Goal: Task Accomplishment & Management: Manage account settings

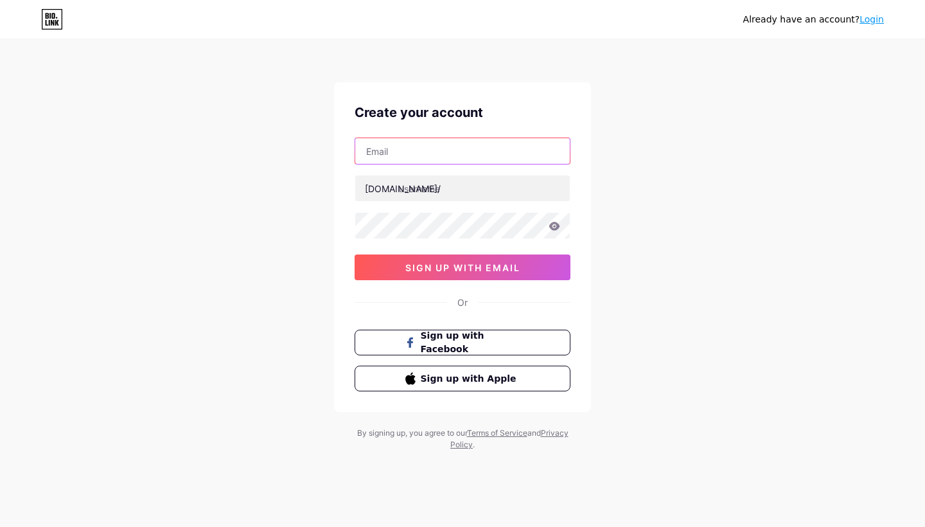
click at [464, 156] on input "text" at bounding box center [462, 151] width 214 height 26
click at [482, 153] on input "text" at bounding box center [462, 151] width 214 height 26
click at [876, 24] on link "Login" at bounding box center [871, 19] width 24 height 10
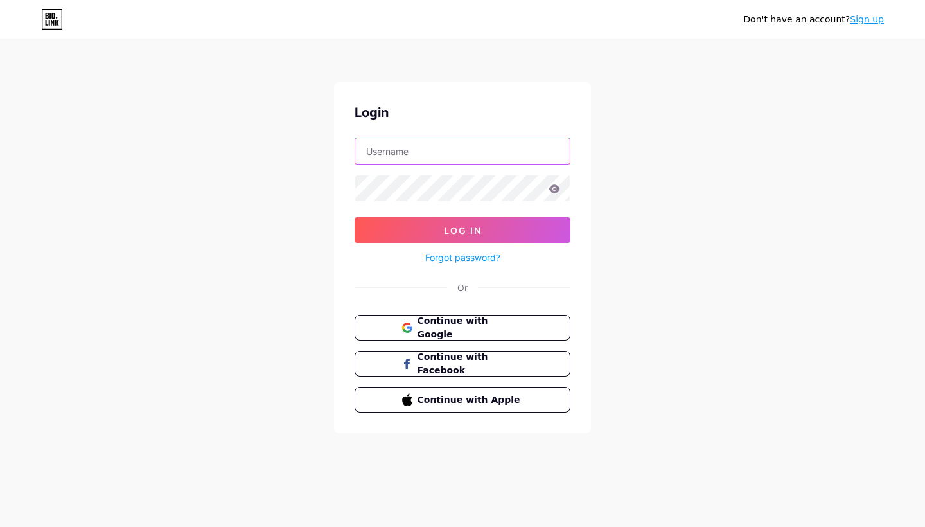
type input "yums"
click at [462, 230] on button "Log In" at bounding box center [462, 230] width 216 height 26
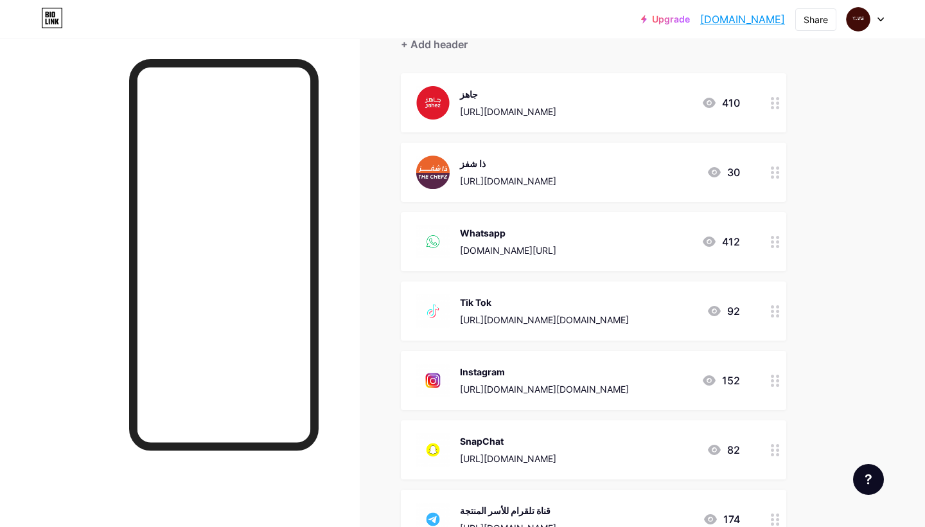
scroll to position [97, 0]
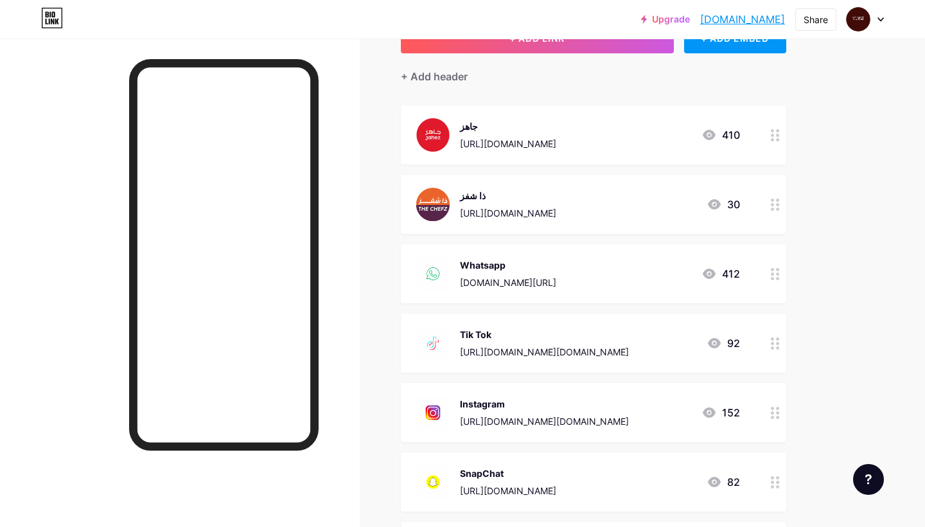
click at [668, 135] on div "جاهز [URL][DOMAIN_NAME] 410" at bounding box center [578, 134] width 324 height 33
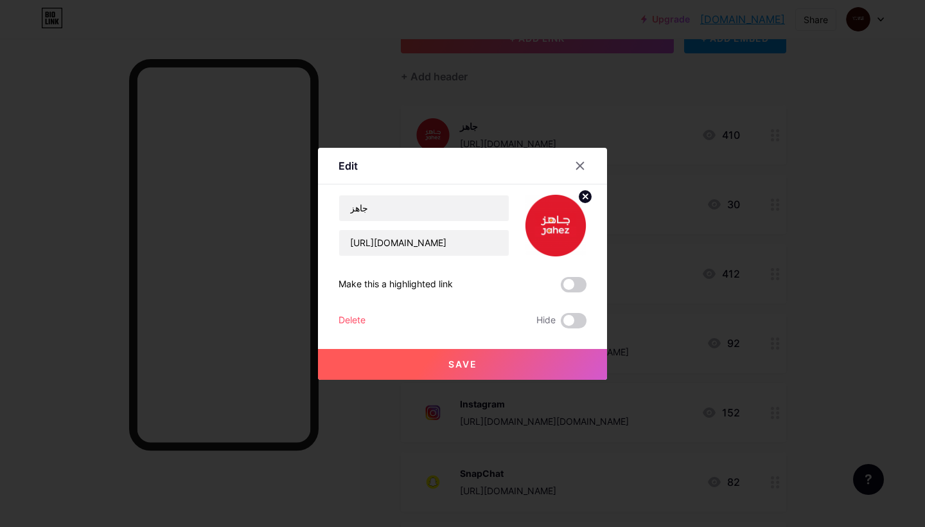
click at [363, 317] on div "Delete" at bounding box center [351, 320] width 27 height 15
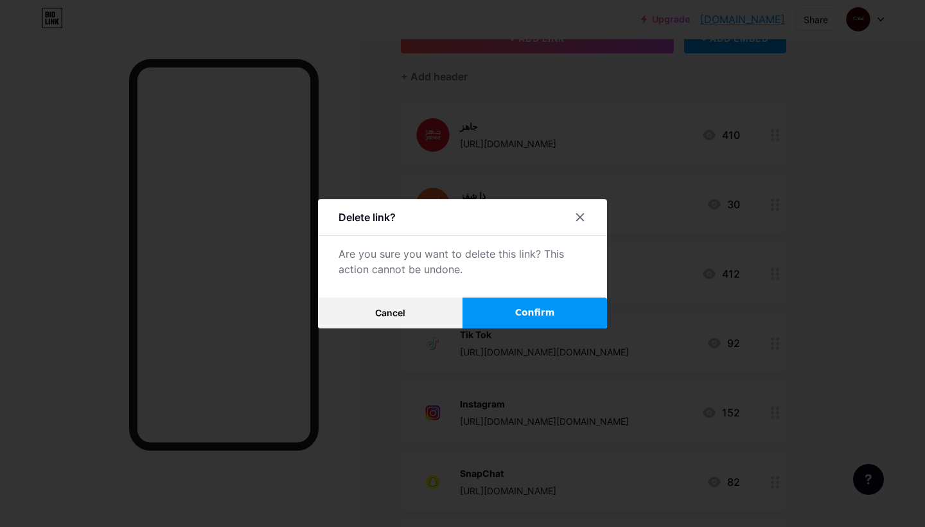
click at [514, 320] on button "Confirm" at bounding box center [534, 312] width 144 height 31
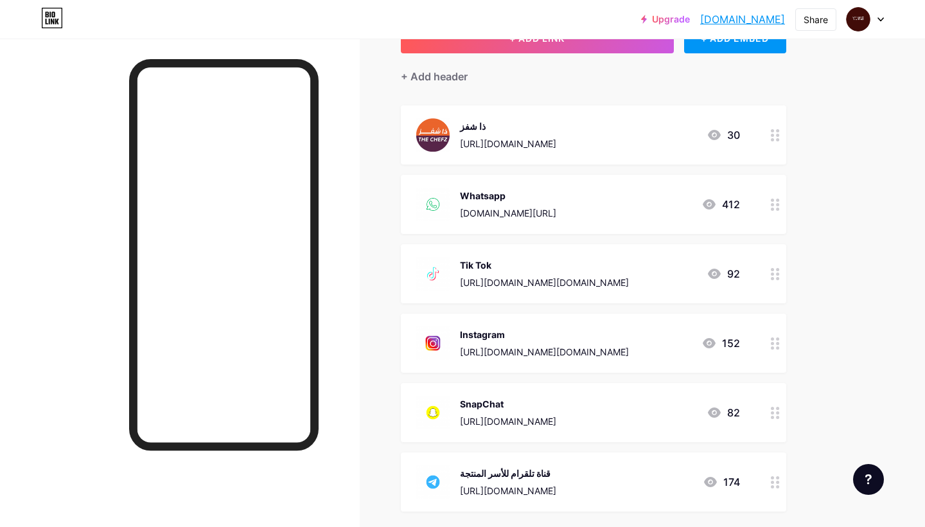
click at [769, 139] on div at bounding box center [775, 134] width 22 height 59
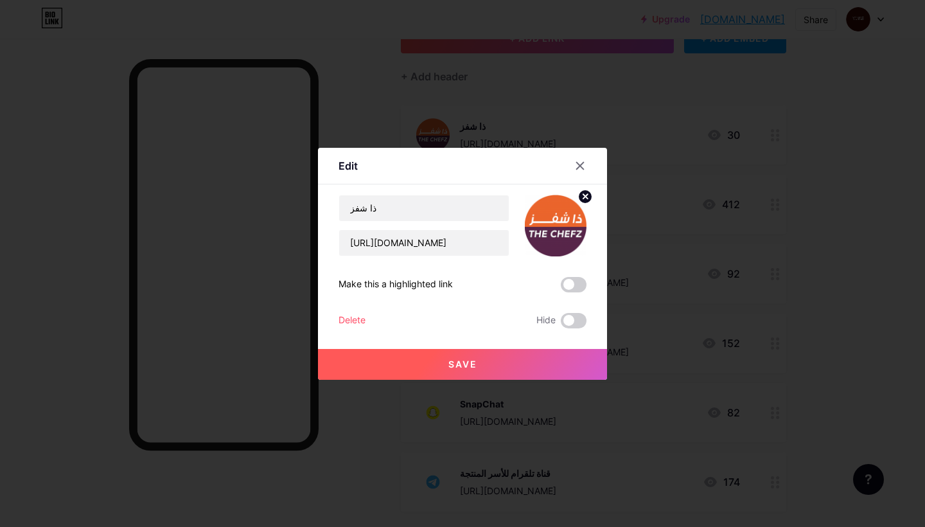
click at [349, 319] on div "Delete" at bounding box center [351, 320] width 27 height 15
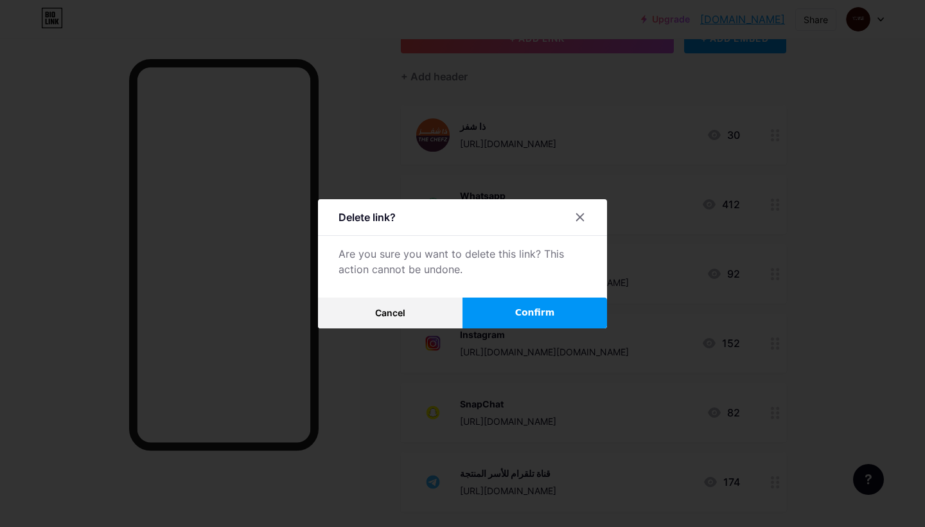
click at [535, 301] on button "Confirm" at bounding box center [534, 312] width 144 height 31
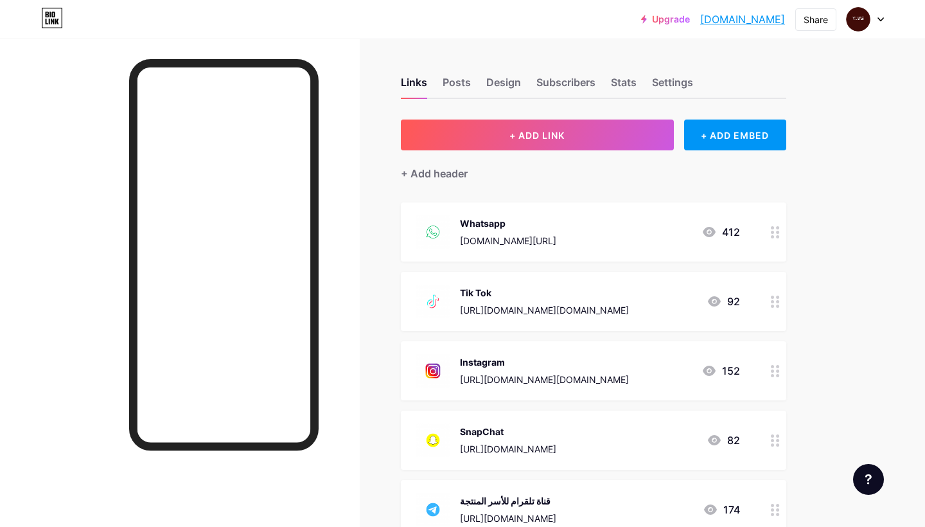
scroll to position [0, 0]
click at [461, 79] on div "Posts" at bounding box center [456, 85] width 28 height 23
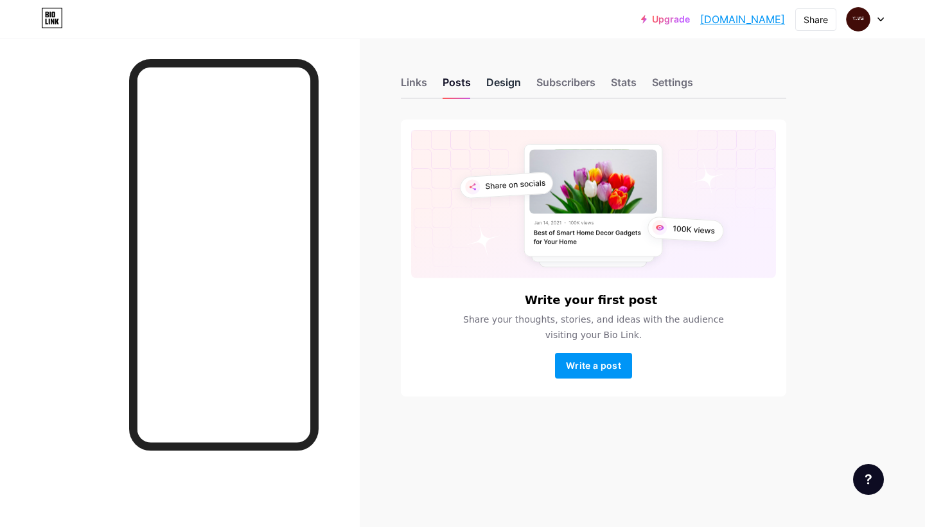
click at [507, 82] on div "Design" at bounding box center [503, 85] width 35 height 23
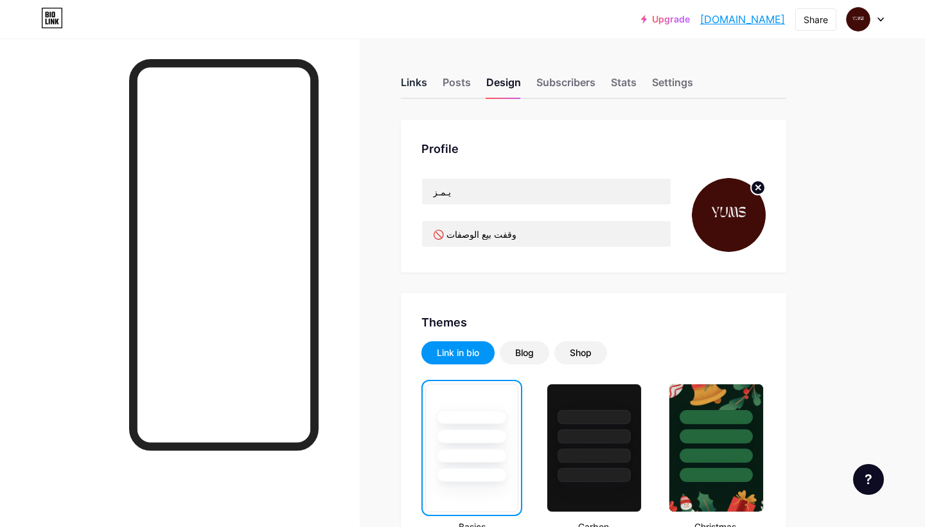
click at [401, 79] on div "Links" at bounding box center [414, 85] width 26 height 23
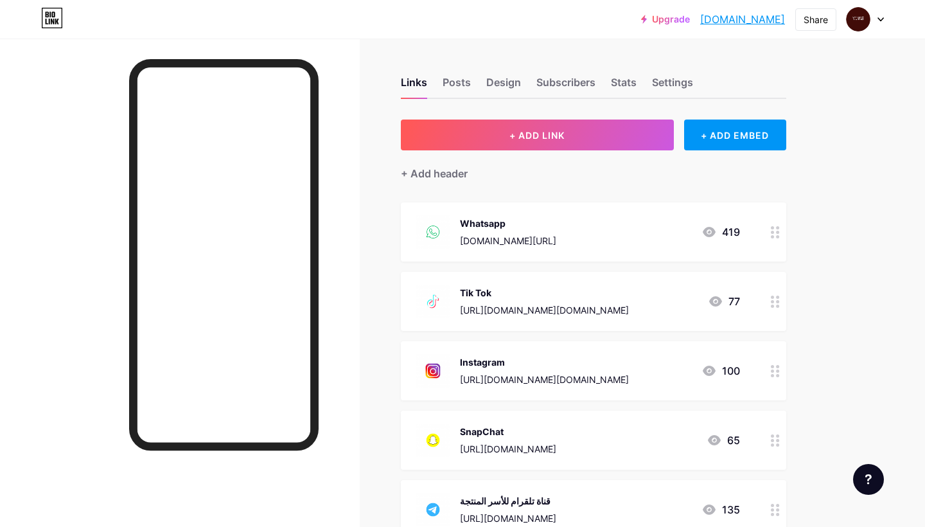
click at [778, 233] on icon at bounding box center [775, 232] width 9 height 12
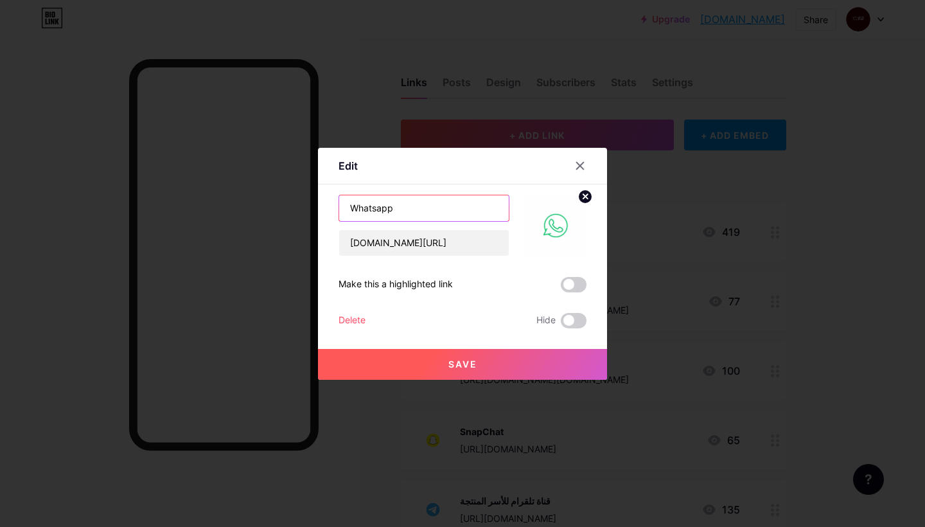
click at [437, 203] on input "Whatsapp" at bounding box center [424, 208] width 170 height 26
click at [409, 209] on input "Whatsapp" at bounding box center [424, 208] width 170 height 26
click at [395, 205] on input "Whatsappللطلب" at bounding box center [424, 208] width 170 height 26
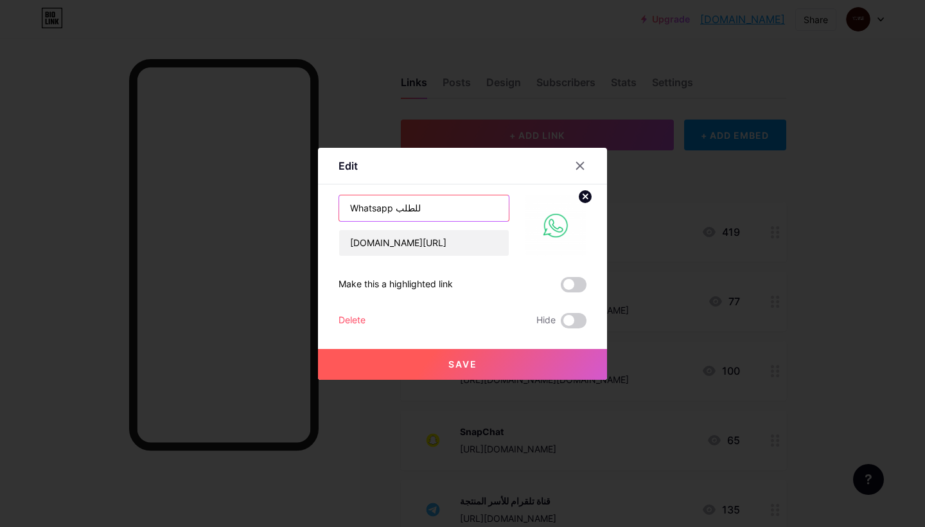
type input "Whatsapp للطلب"
click at [455, 371] on button "Save" at bounding box center [462, 364] width 289 height 31
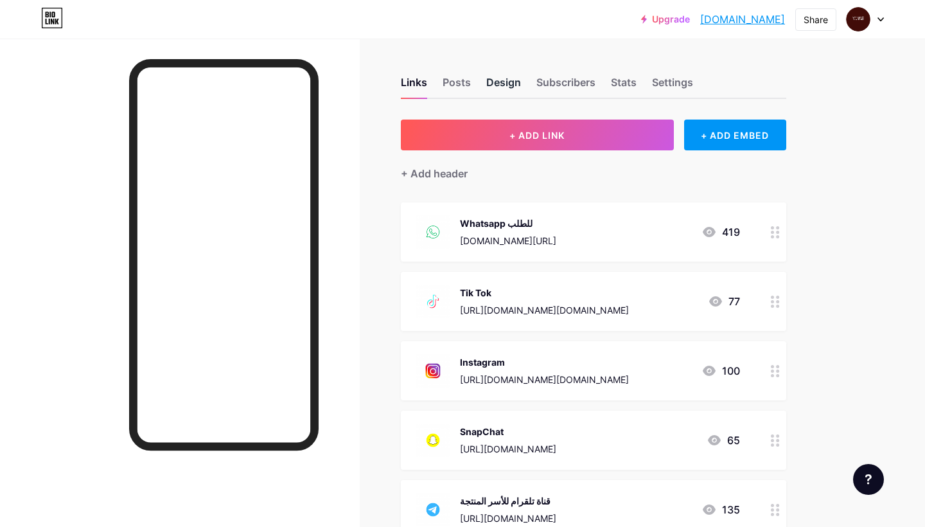
click at [507, 91] on div "Design" at bounding box center [503, 85] width 35 height 23
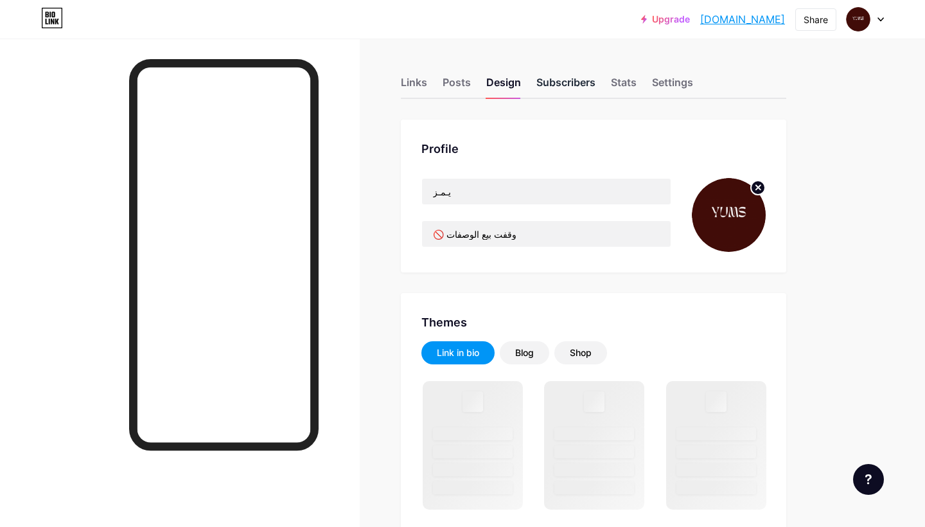
click at [560, 87] on div "Subscribers" at bounding box center [565, 85] width 59 height 23
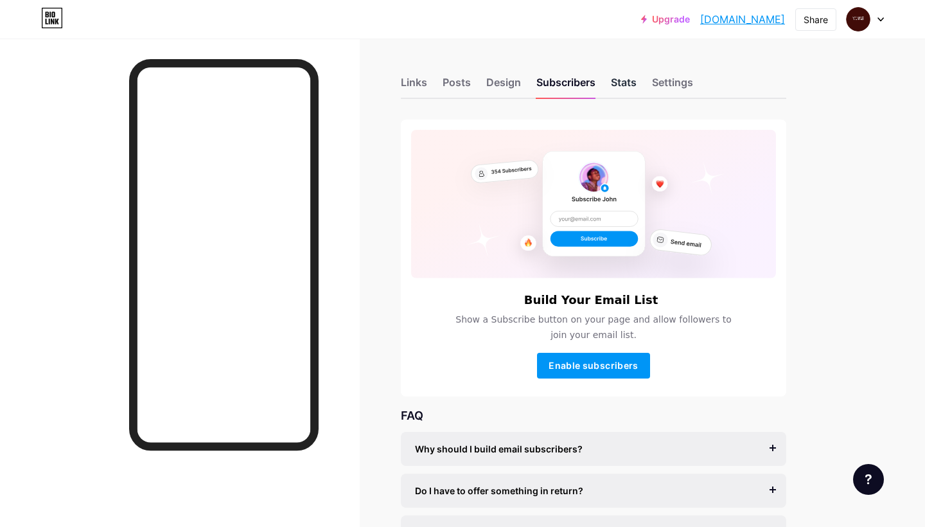
click at [621, 77] on div "Stats" at bounding box center [624, 85] width 26 height 23
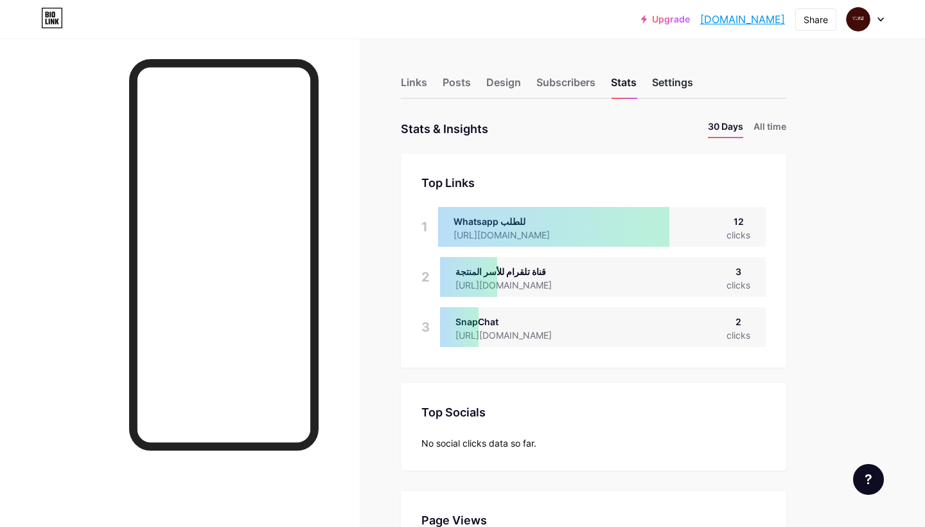
scroll to position [527, 925]
click at [672, 80] on div "Settings" at bounding box center [672, 85] width 41 height 23
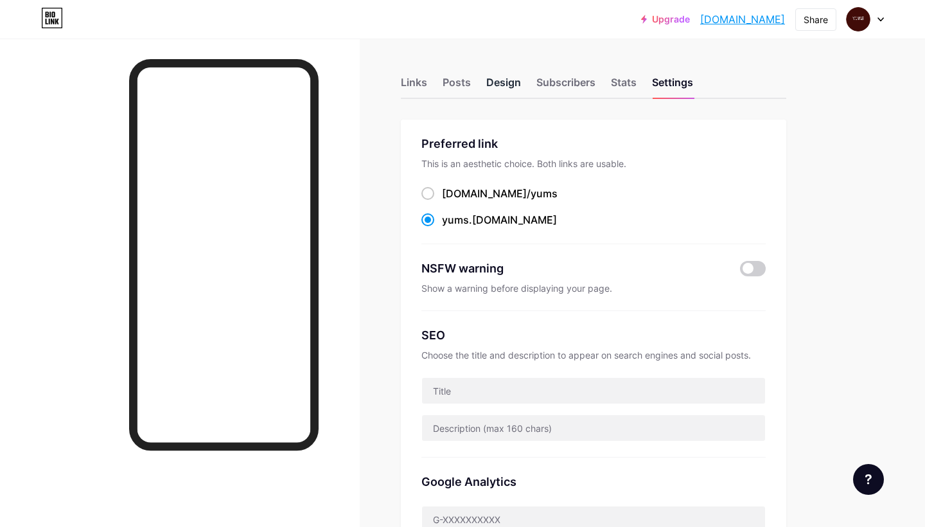
click at [492, 94] on div "Design" at bounding box center [503, 85] width 35 height 23
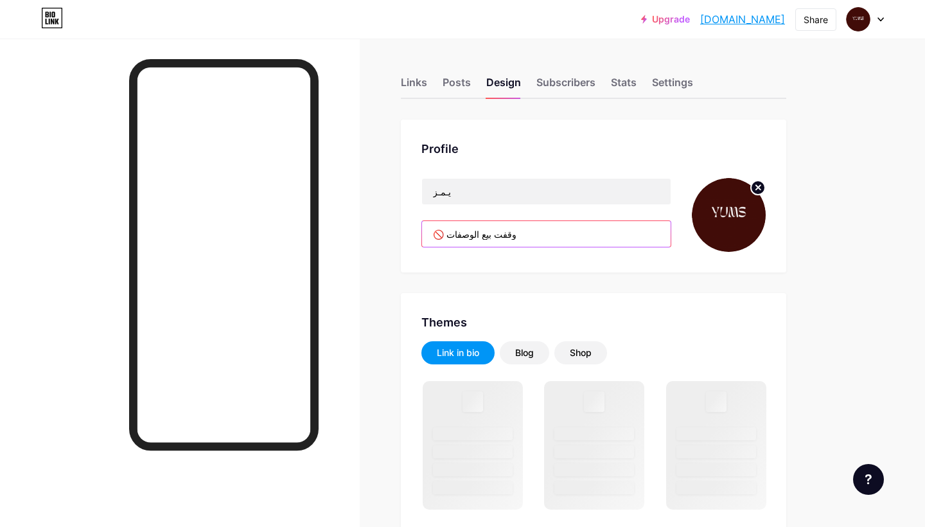
click at [525, 240] on input "🚫 وقفت بيع الوصفات" at bounding box center [546, 234] width 249 height 26
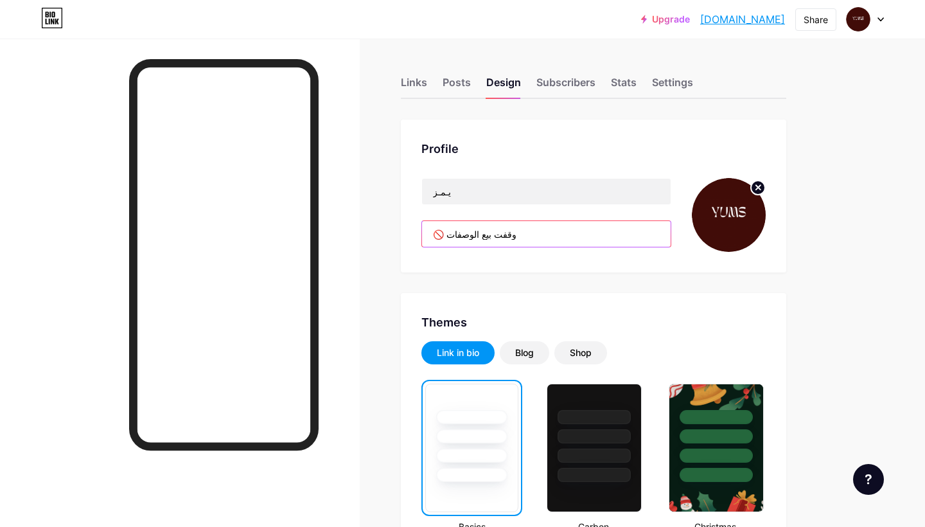
click at [441, 235] on input "🚫 وقفت بيع الوصفات" at bounding box center [546, 234] width 249 height 26
click at [432, 235] on input "🚫 وقفت بيع الوصفات" at bounding box center [546, 234] width 249 height 26
click at [465, 242] on input "🚫 وقفت بيع الوصفات" at bounding box center [546, 234] width 249 height 26
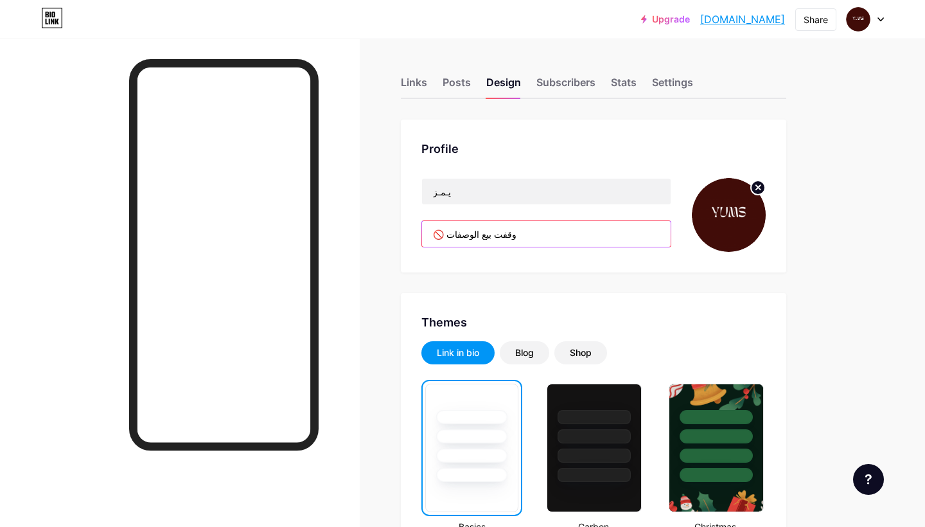
paste input "text"
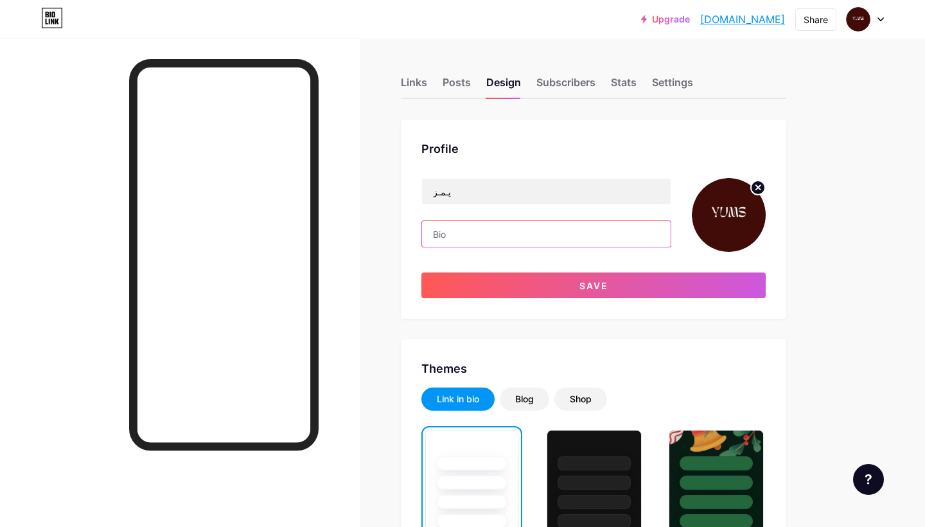
click at [526, 243] on input "text" at bounding box center [546, 234] width 249 height 26
paste input "وقفت بيع الوصفات لا يوجد توريد للكافيهات"
click at [511, 235] on input "وقفت بيع الوصفات لا يوجد توريد للكافيهات" at bounding box center [546, 234] width 249 height 26
click at [508, 235] on input "وقفت بيع الوصفات لا يوجد توريد للكافيهات" at bounding box center [546, 234] width 249 height 26
click at [437, 237] on input "وقفت بيع الوصفات و لا يوجد توريد للكافيهات" at bounding box center [546, 234] width 249 height 26
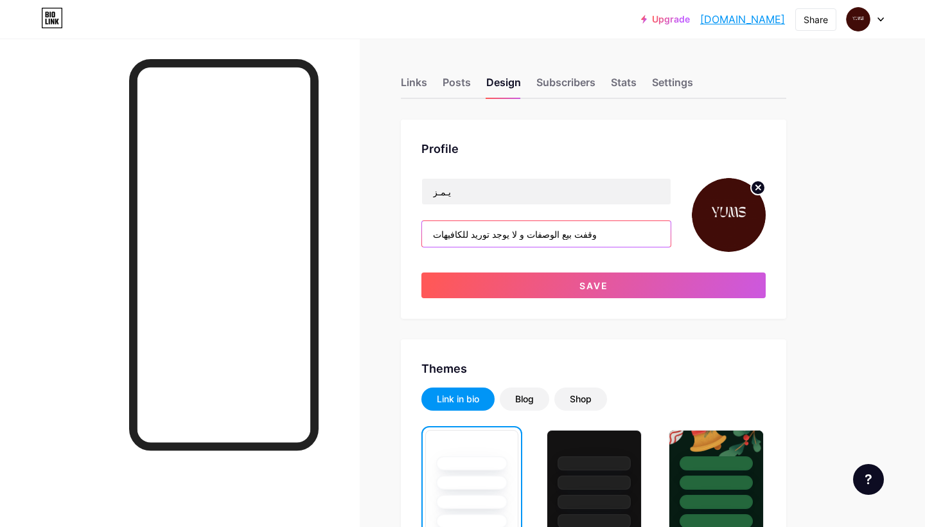
click at [519, 237] on input "وقفت بيع الوصفات و لا يوجد توريد للكافيهات" at bounding box center [546, 234] width 249 height 26
click at [433, 232] on input "وقفت بيع الوصفات🚫 و لا يوجد توريد للكافيهات" at bounding box center [546, 234] width 249 height 26
click at [449, 238] on input "🚫 وقفت بيع الوصفات🚫 و لا يوجد توريد للكافيهات" at bounding box center [546, 234] width 249 height 26
click at [534, 237] on input "🚫وقفت بيع الوصفات🚫 و لا يوجد توريد للكافيهات" at bounding box center [546, 234] width 249 height 26
click at [594, 234] on input "🚫وقفت بيع الوصفات و لا يوجد توريد للكافيهات" at bounding box center [546, 234] width 249 height 26
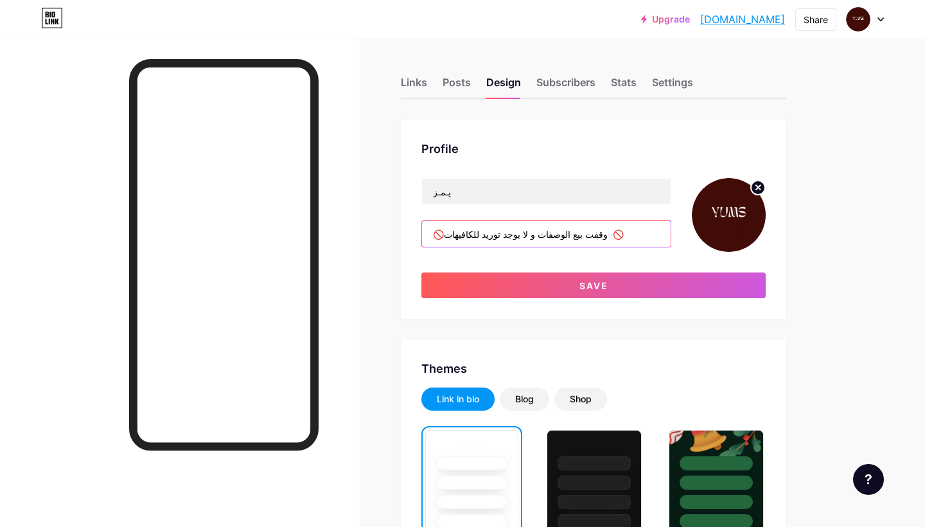
click at [587, 237] on input "🚫وقفت بيع الوصفات و لا يوجد توريد للكافيهات 🚫" at bounding box center [546, 234] width 249 height 26
drag, startPoint x: 477, startPoint y: 234, endPoint x: 446, endPoint y: 232, distance: 31.5
click at [446, 232] on input "🚫وقفت بيع الوصفات و لا يوجد توريد للكافيهات 🚫" at bounding box center [546, 234] width 249 height 26
click at [636, 247] on div "يـمـز 🚫وقفت بيع الوصفات و لا يوجد توريد للكافيهات 🚫" at bounding box center [546, 215] width 250 height 74
drag, startPoint x: 597, startPoint y: 236, endPoint x: 615, endPoint y: 236, distance: 18.0
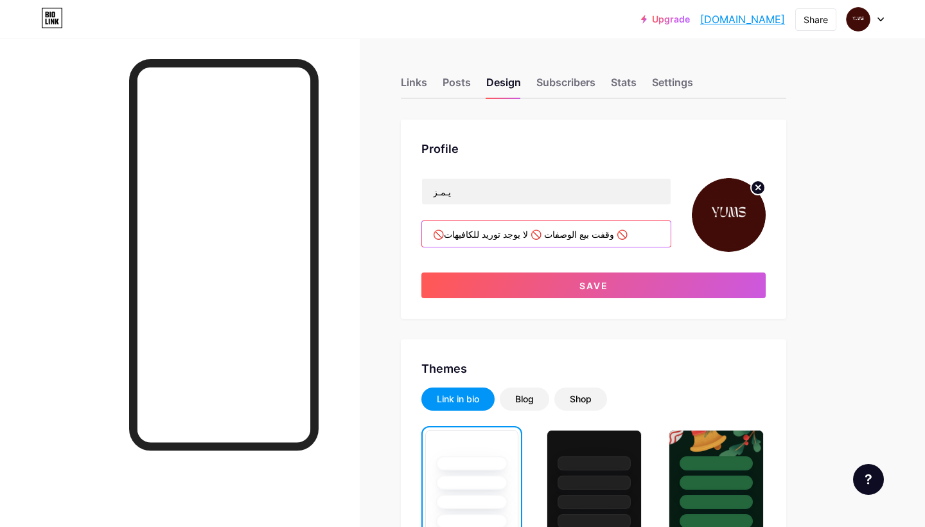
click at [615, 236] on input "🚫وقفت بيع الوصفات 🚫 لا يوجد توريد للكافيهات 🚫" at bounding box center [546, 234] width 249 height 26
drag, startPoint x: 519, startPoint y: 238, endPoint x: 527, endPoint y: 239, distance: 8.4
click at [527, 239] on input "🚫وقفت بيع الوصفات 🚫 لا يوجد توريد للكافيهات" at bounding box center [546, 234] width 249 height 26
click at [597, 229] on input "🚫وقفت بيع الوصفات و لا يوجد توريد للكافيهات" at bounding box center [546, 234] width 249 height 26
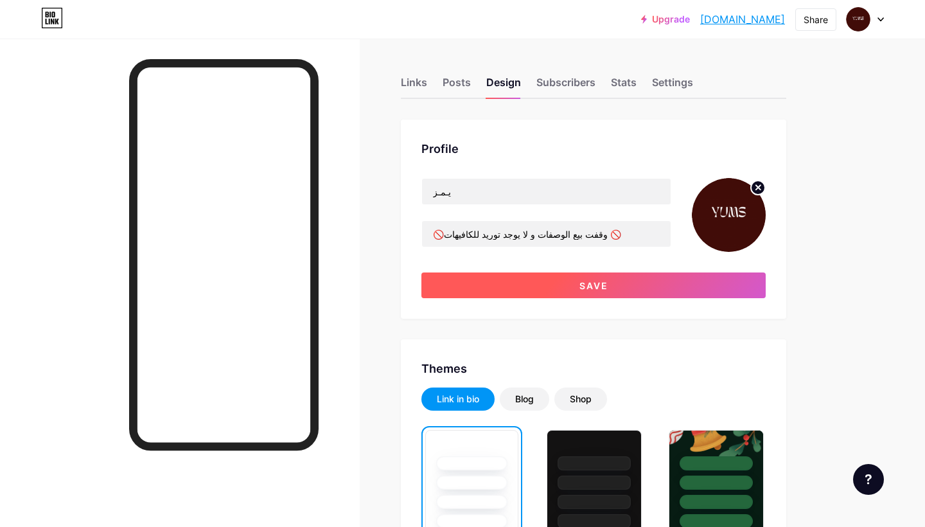
click at [602, 290] on span "Save" at bounding box center [593, 285] width 29 height 11
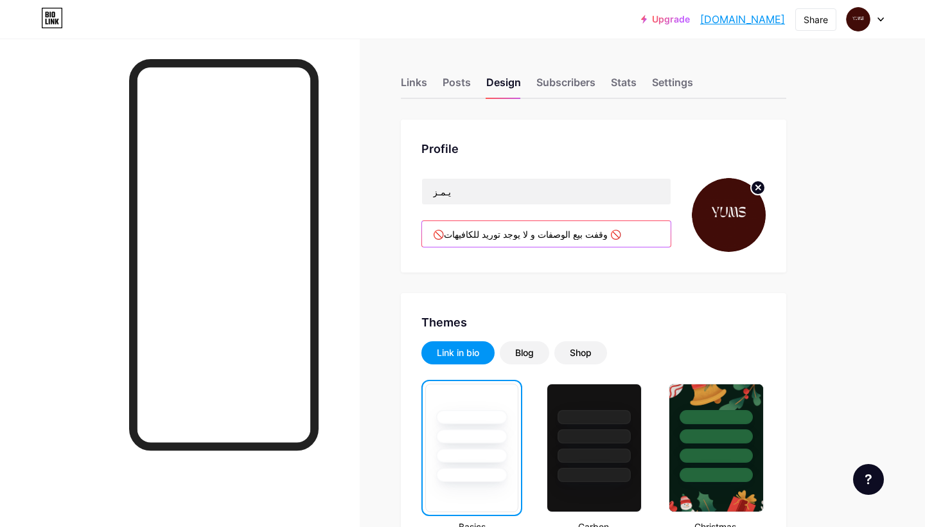
click at [523, 238] on input "🚫وقفت بيع الوصفات و لا يوجد توريد للكافيهات 🚫" at bounding box center [546, 234] width 249 height 26
click at [516, 239] on input "🚫وقفت بيع الوصفات و لا يوجد توريد للكافيهات 🚫" at bounding box center [546, 234] width 249 height 26
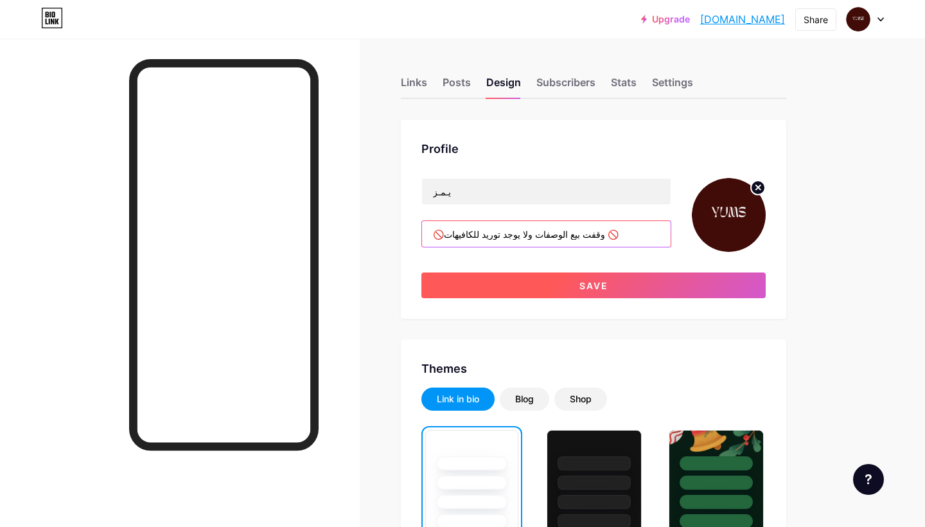
type input "🚫وقفت بيع الوصفات ولا يوجد توريد للكافيهات 🚫"
click at [550, 293] on button "Save" at bounding box center [593, 285] width 344 height 26
